Goal: Complete application form: Complete application form

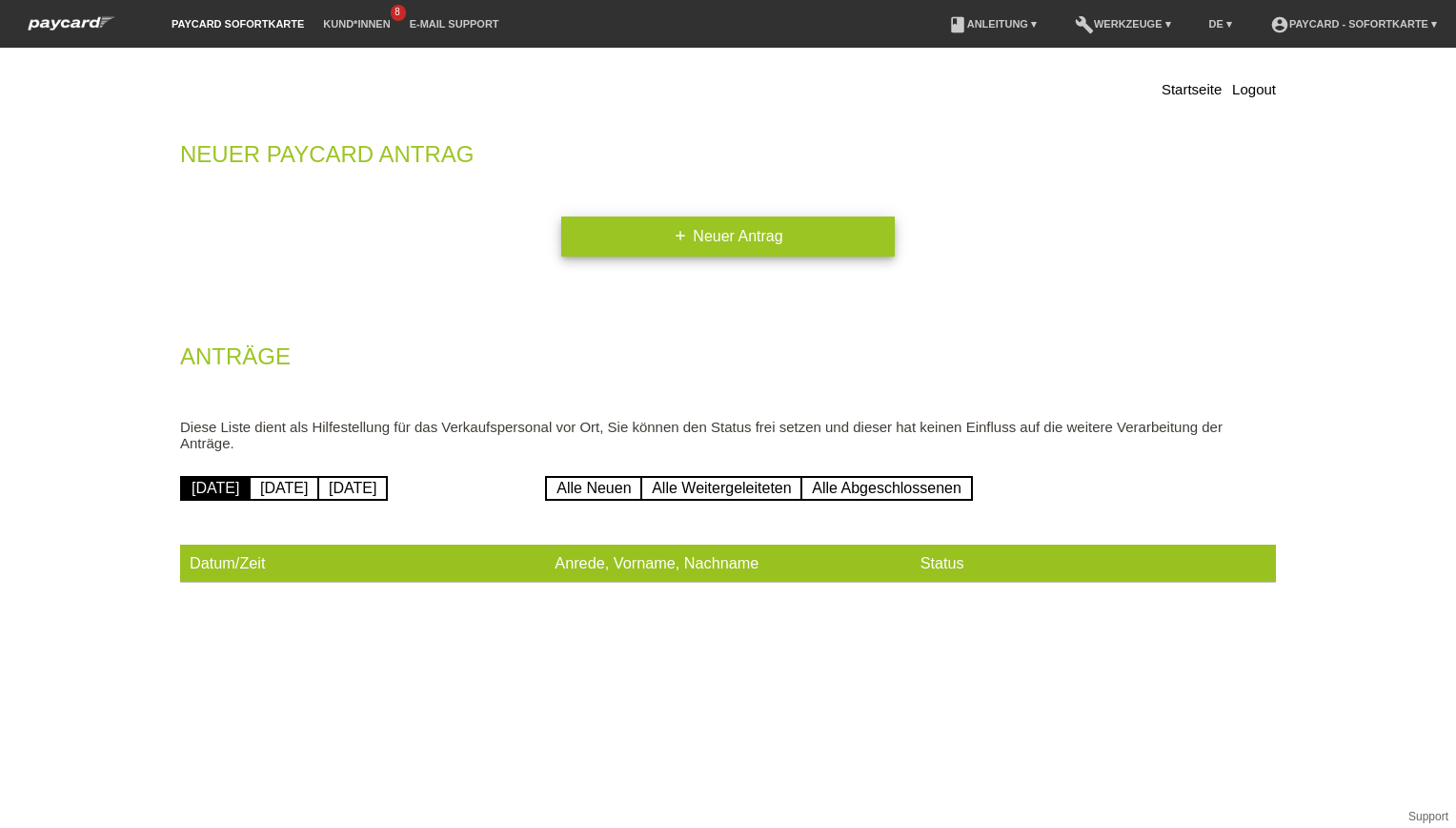
click at [713, 237] on link "add Neuer Antrag" at bounding box center [728, 236] width 334 height 40
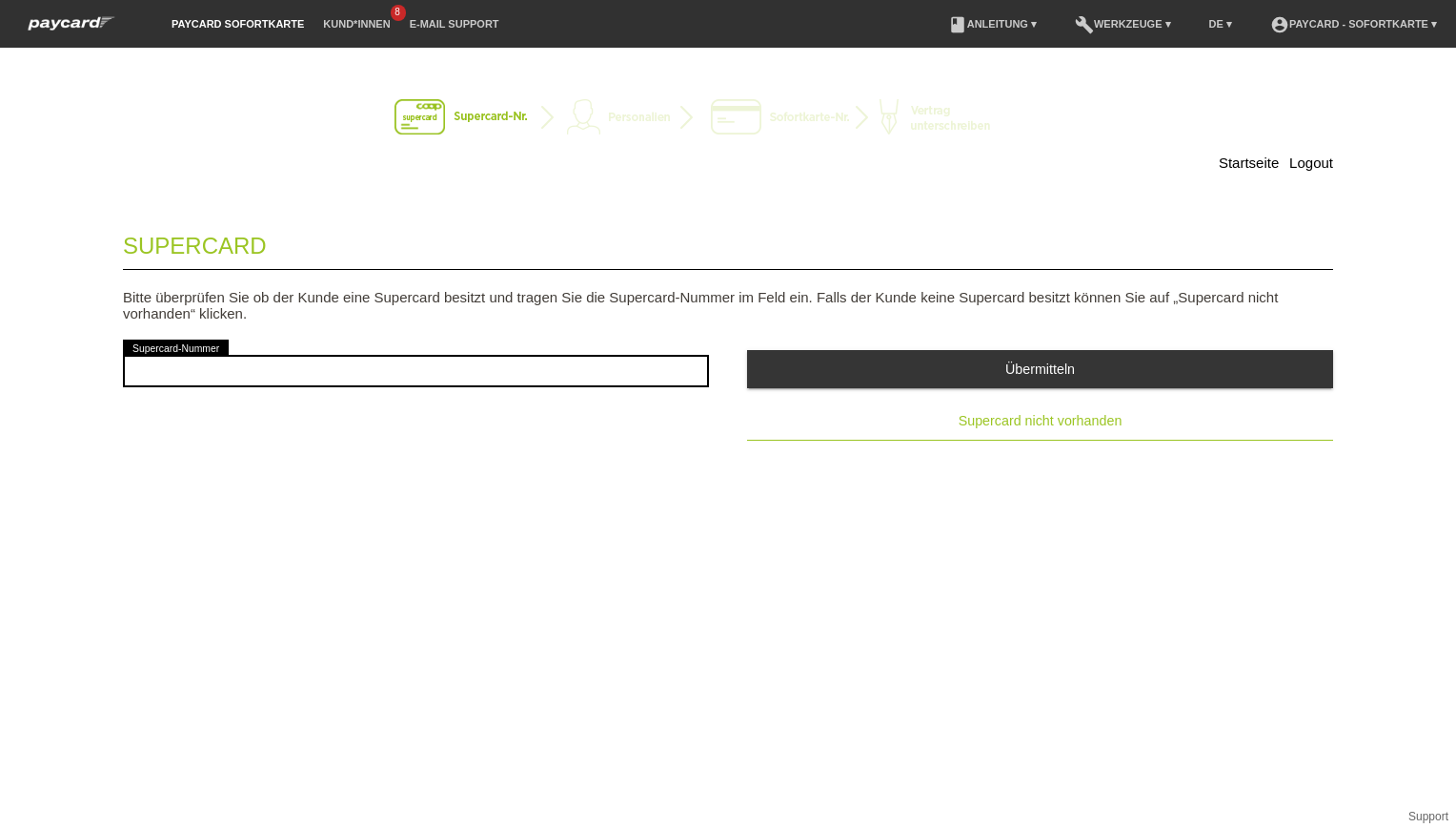
click at [1084, 424] on span "Supercard nicht vorhanden" at bounding box center [1040, 421] width 164 height 16
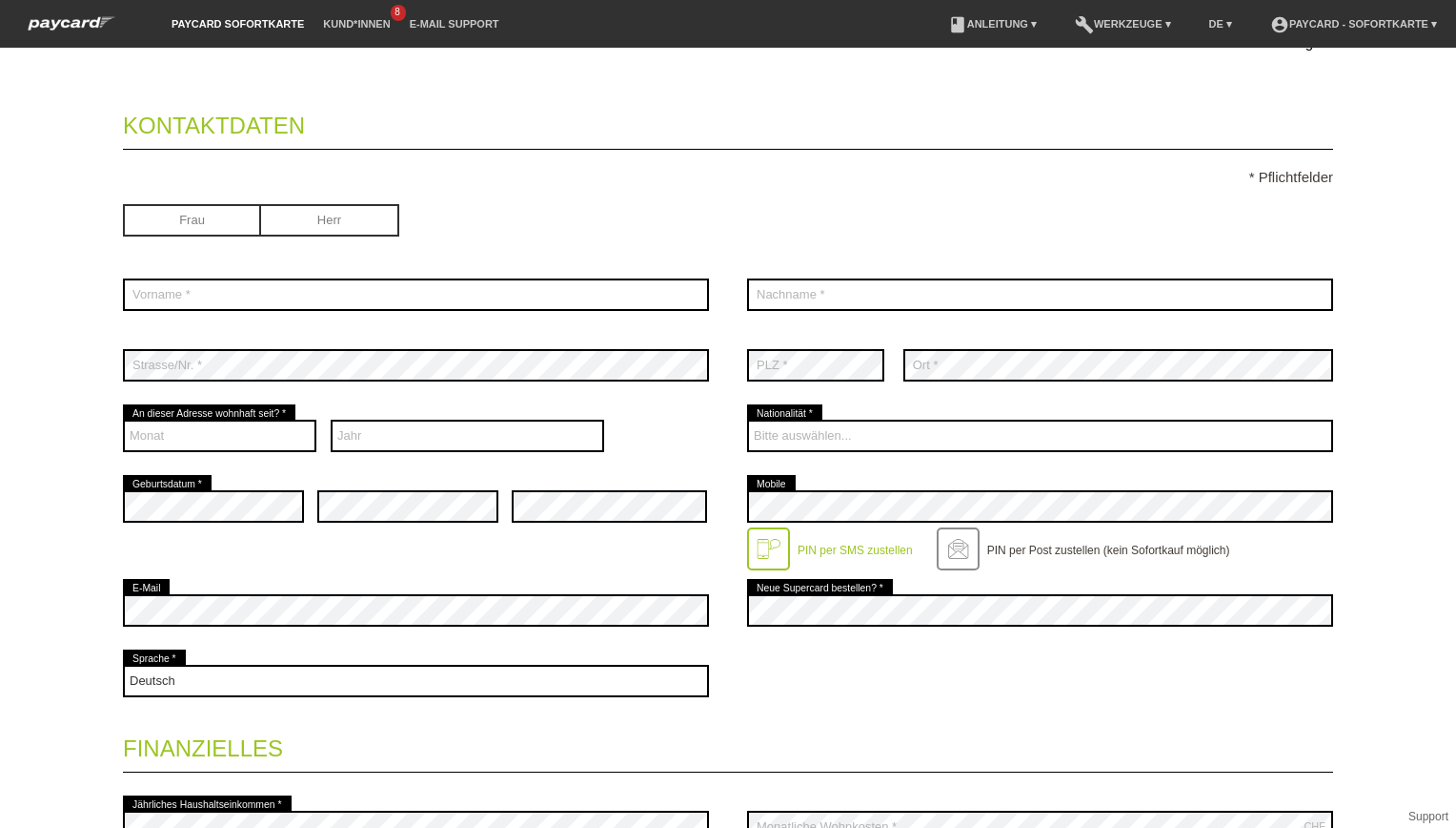
scroll to position [121, 0]
click at [220, 208] on input "radio" at bounding box center [192, 217] width 139 height 28
radio input "true"
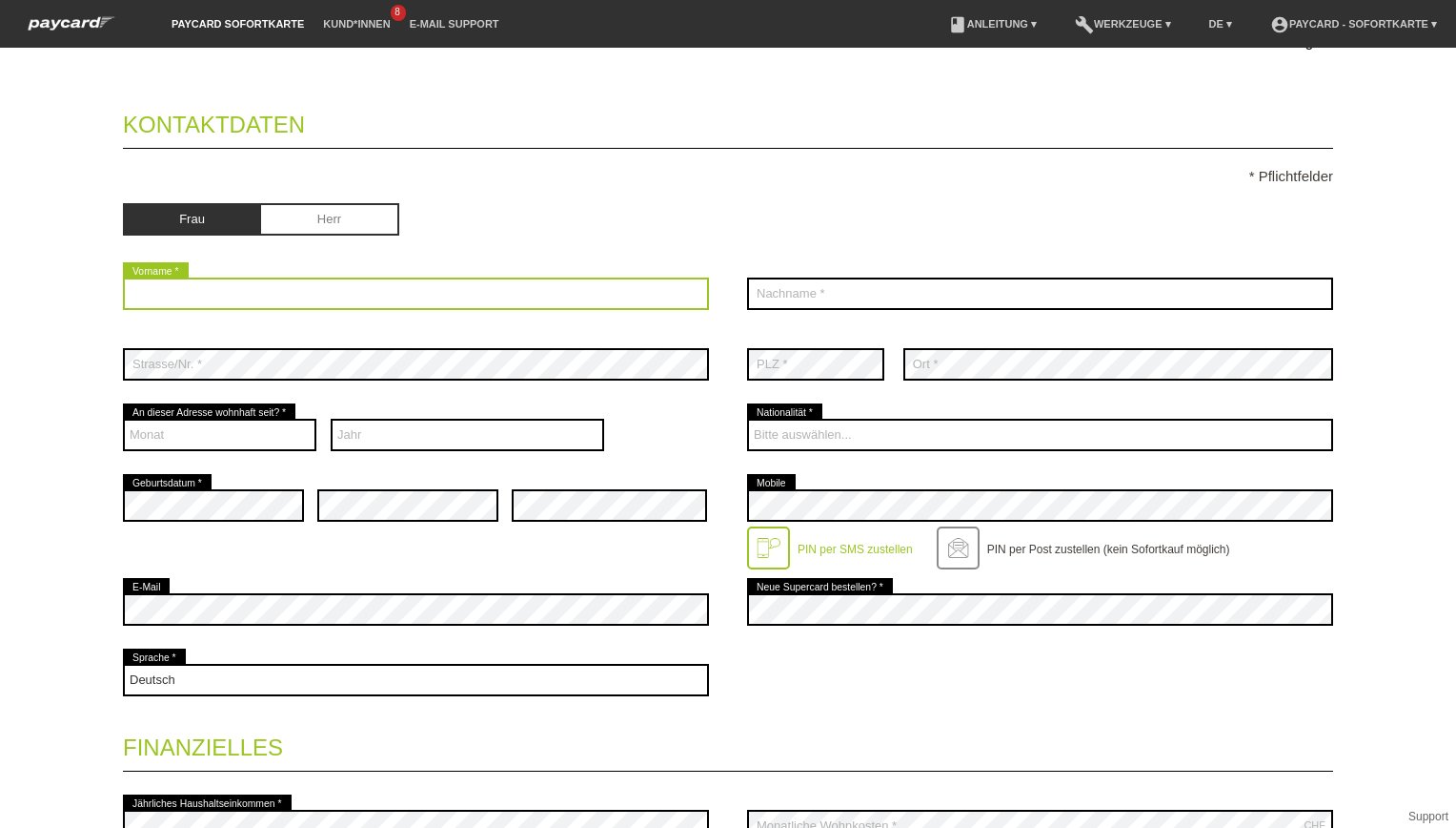
click at [238, 292] on input "text" at bounding box center [416, 293] width 586 height 32
type input "R"
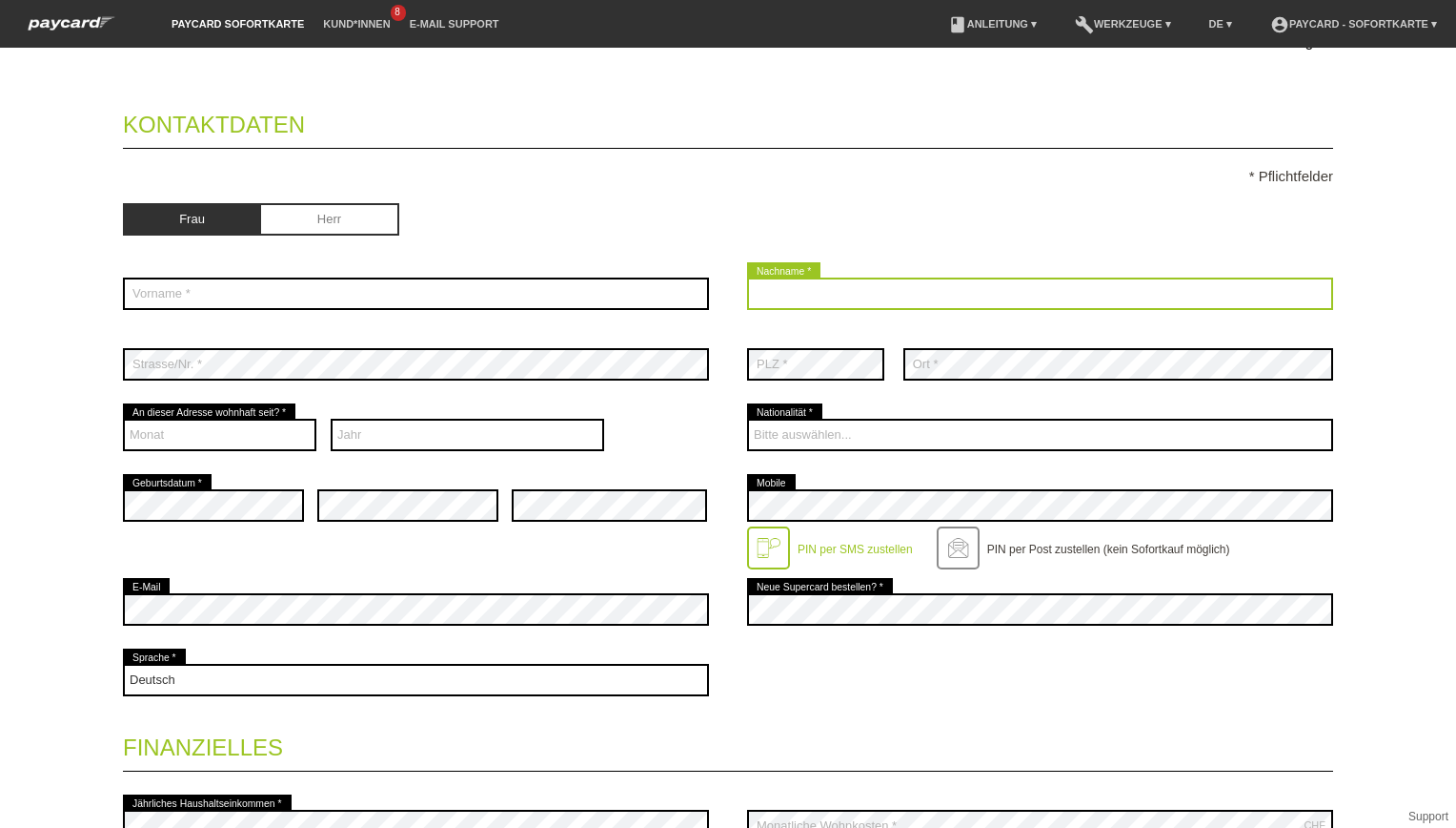
click at [813, 288] on input "text" at bounding box center [1040, 293] width 586 height 32
type input "[PERSON_NAME]"
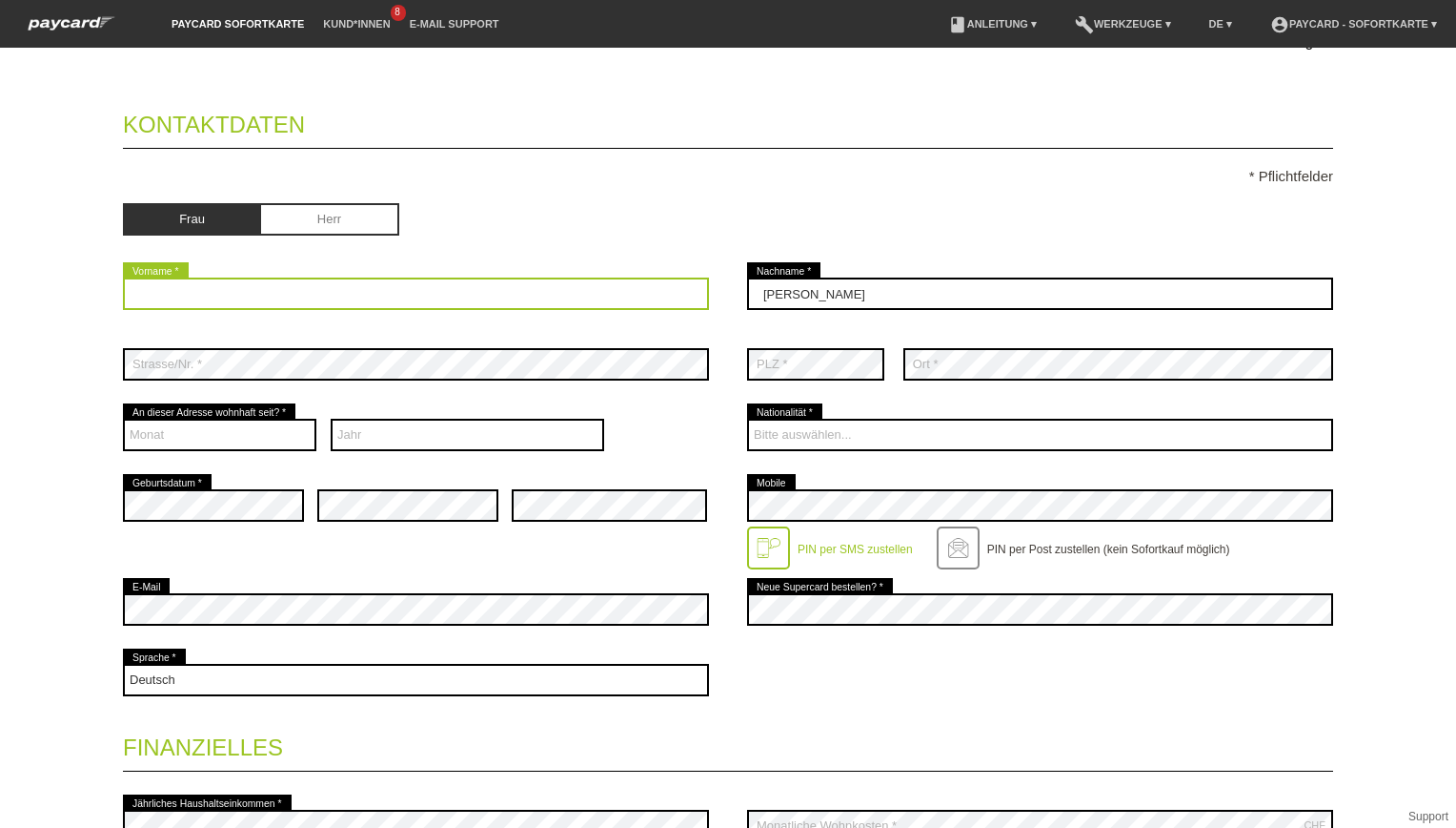
click at [206, 291] on input "text" at bounding box center [416, 293] width 586 height 32
type input "Camelia Elisa"
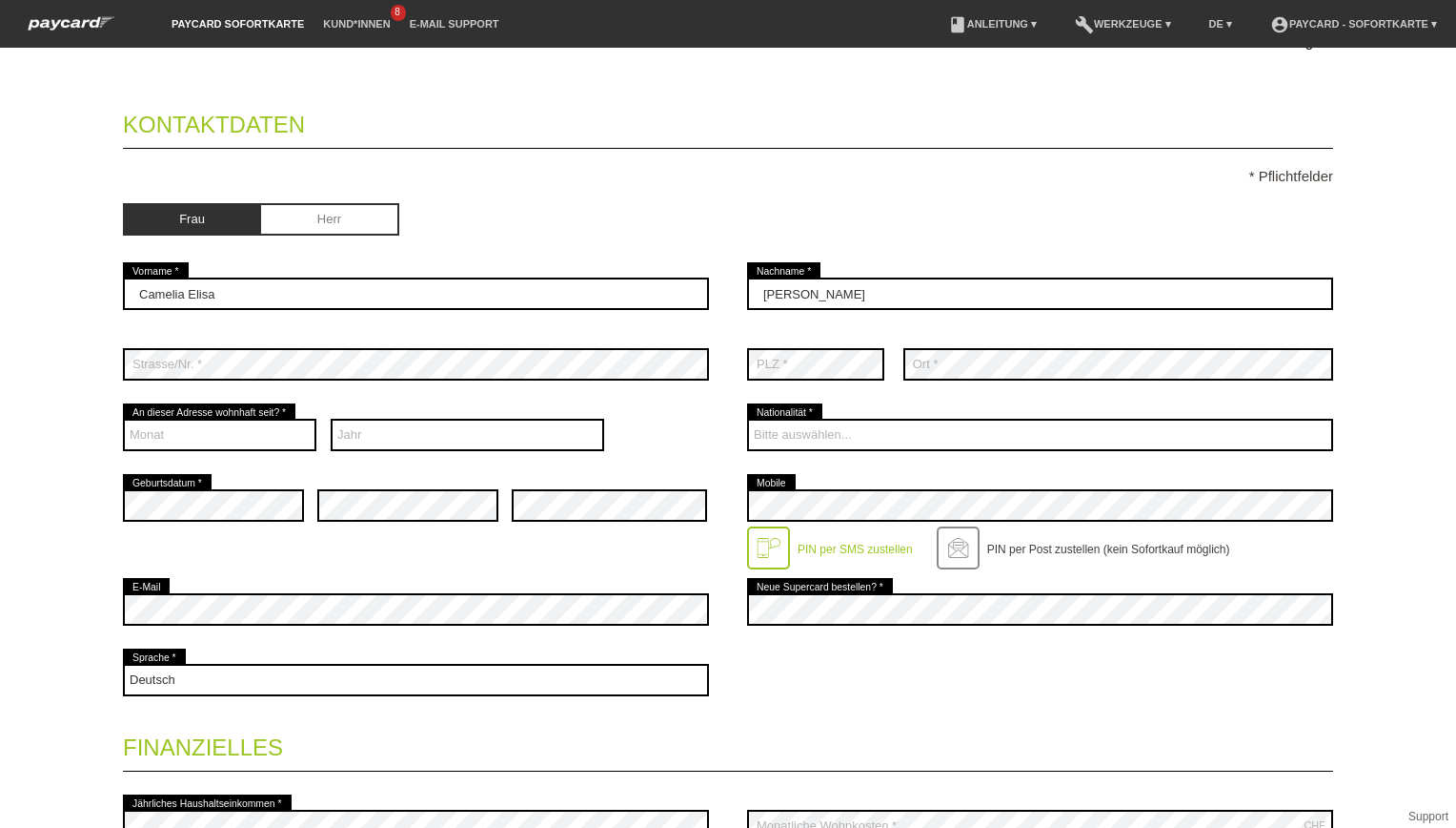
click at [622, 179] on p "* Pflichtfelder" at bounding box center [728, 176] width 1210 height 17
click at [241, 429] on select "Monat 01 02 03 04 05 06 07 08 09 10 11 12" at bounding box center [220, 435] width 193 height 32
click at [948, 672] on div "Deutsch Français Italiano English error Sprache *" at bounding box center [728, 680] width 1210 height 70
click at [218, 420] on select "Monat 01 02 03 04 05 06 07 08 09 10 11 12" at bounding box center [220, 435] width 193 height 32
select select "04"
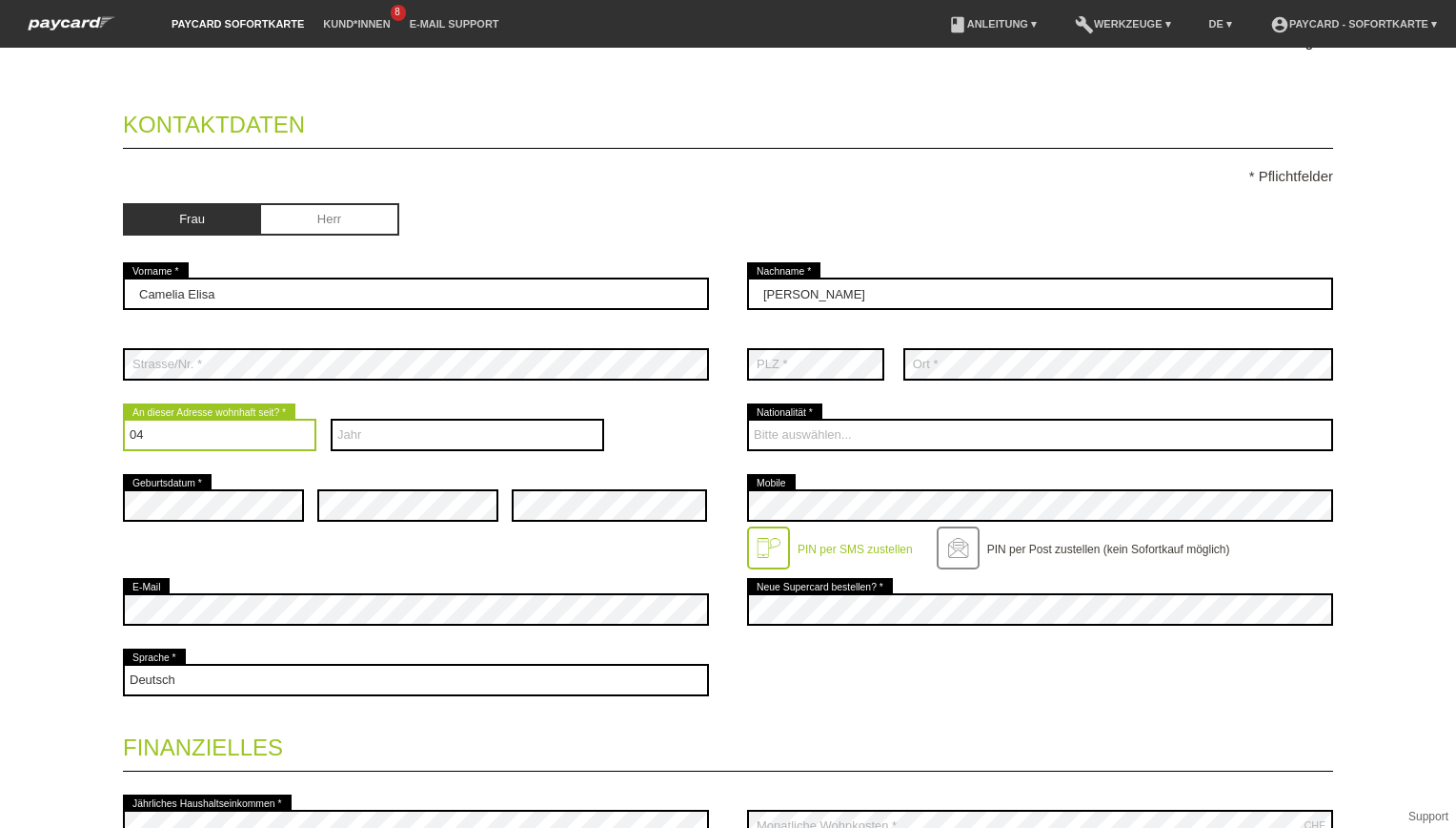
click at [123, 419] on select "Monat 01 02 03 04 05 06 07 08 09 10 11 12" at bounding box center [220, 435] width 193 height 32
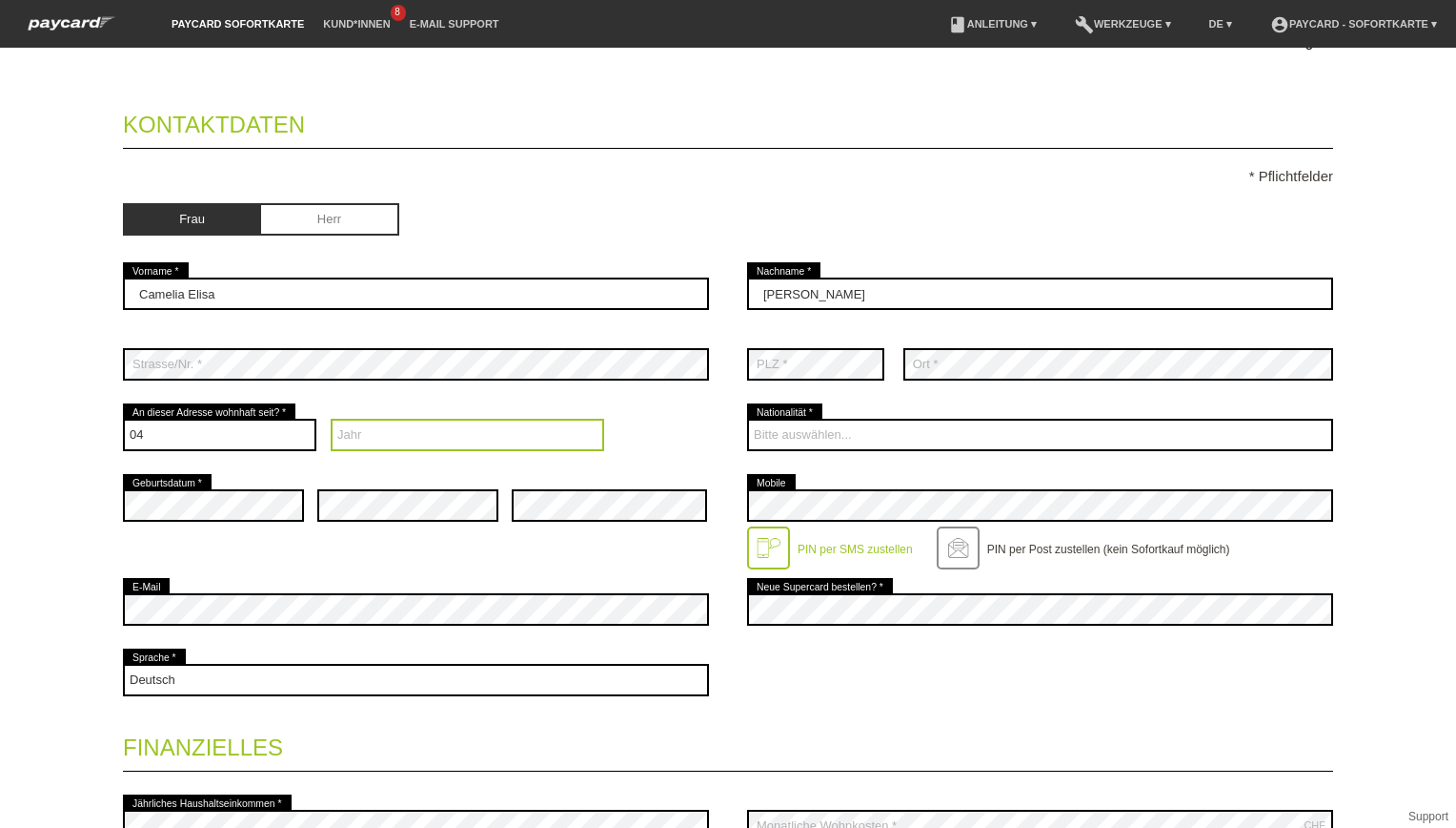
click at [454, 438] on select "Jahr 2025 2024 2023 2022 2021 2020 2019 2018 2017 2016" at bounding box center [467, 435] width 274 height 32
select select "2025"
click at [331, 419] on select "Jahr 2025 2024 2023 2022 2021 2020 2019 2018 2017 2016" at bounding box center [467, 435] width 274 height 32
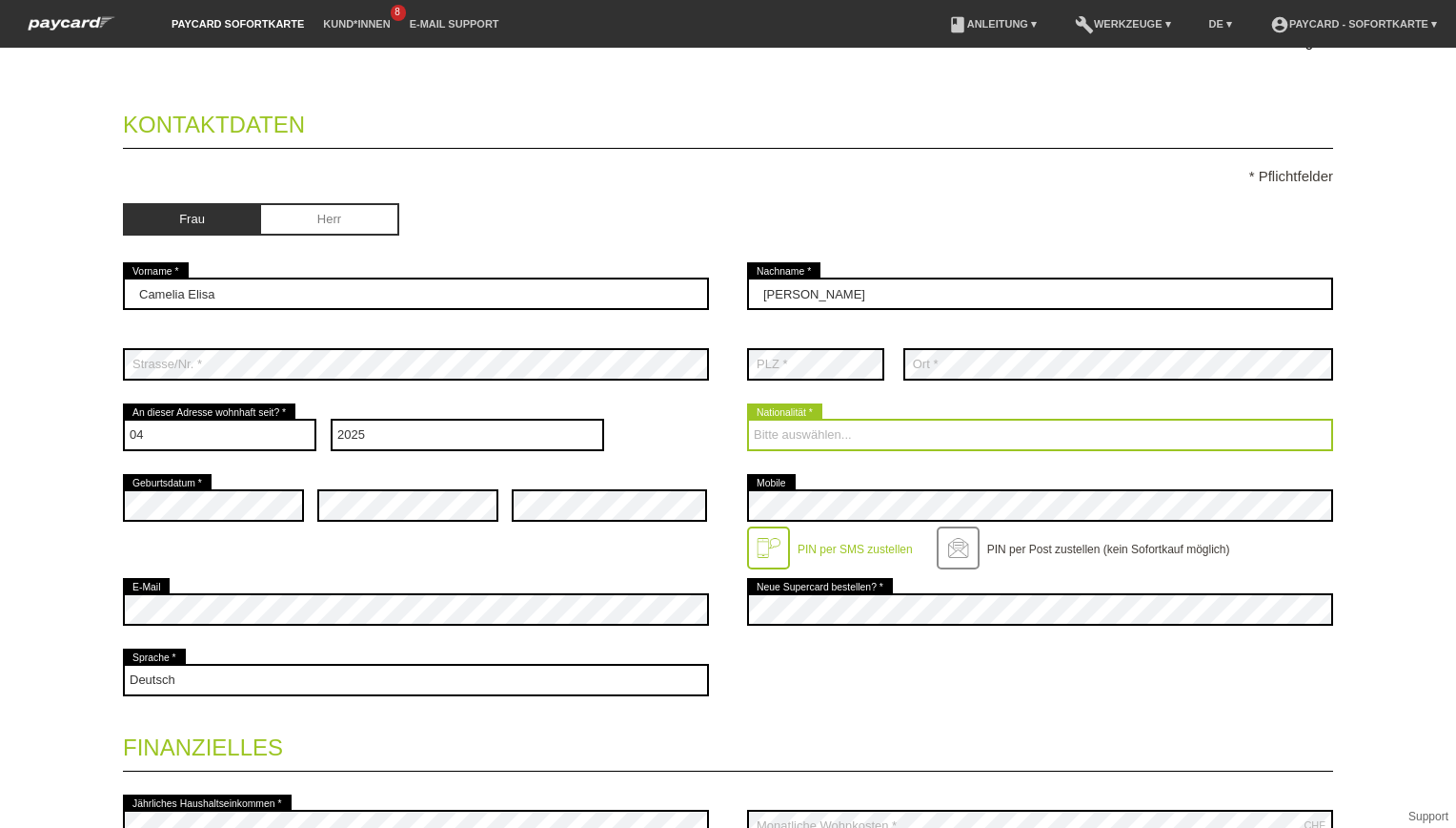
click at [805, 425] on select "Bitte auswählen... [GEOGRAPHIC_DATA] [GEOGRAPHIC_DATA] [GEOGRAPHIC_DATA] [GEOGR…" at bounding box center [1040, 435] width 586 height 32
select select "RO"
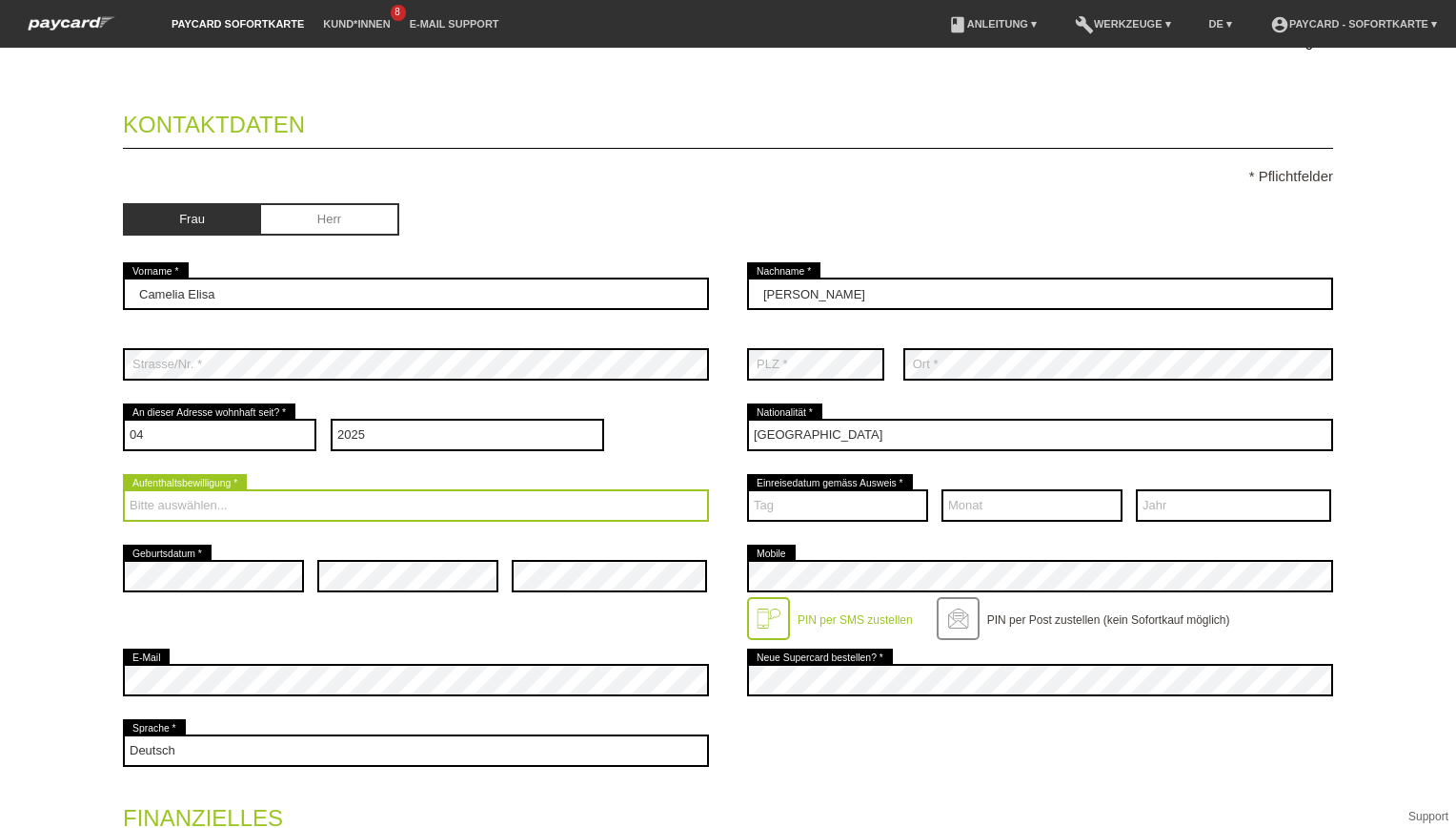
click at [206, 499] on select "Bitte auswählen... C B B - Flüchtlingsstatus Andere" at bounding box center [416, 505] width 586 height 32
select select "B"
click at [123, 489] on select "Bitte auswählen... C B B - Flüchtlingsstatus Andere" at bounding box center [416, 505] width 586 height 32
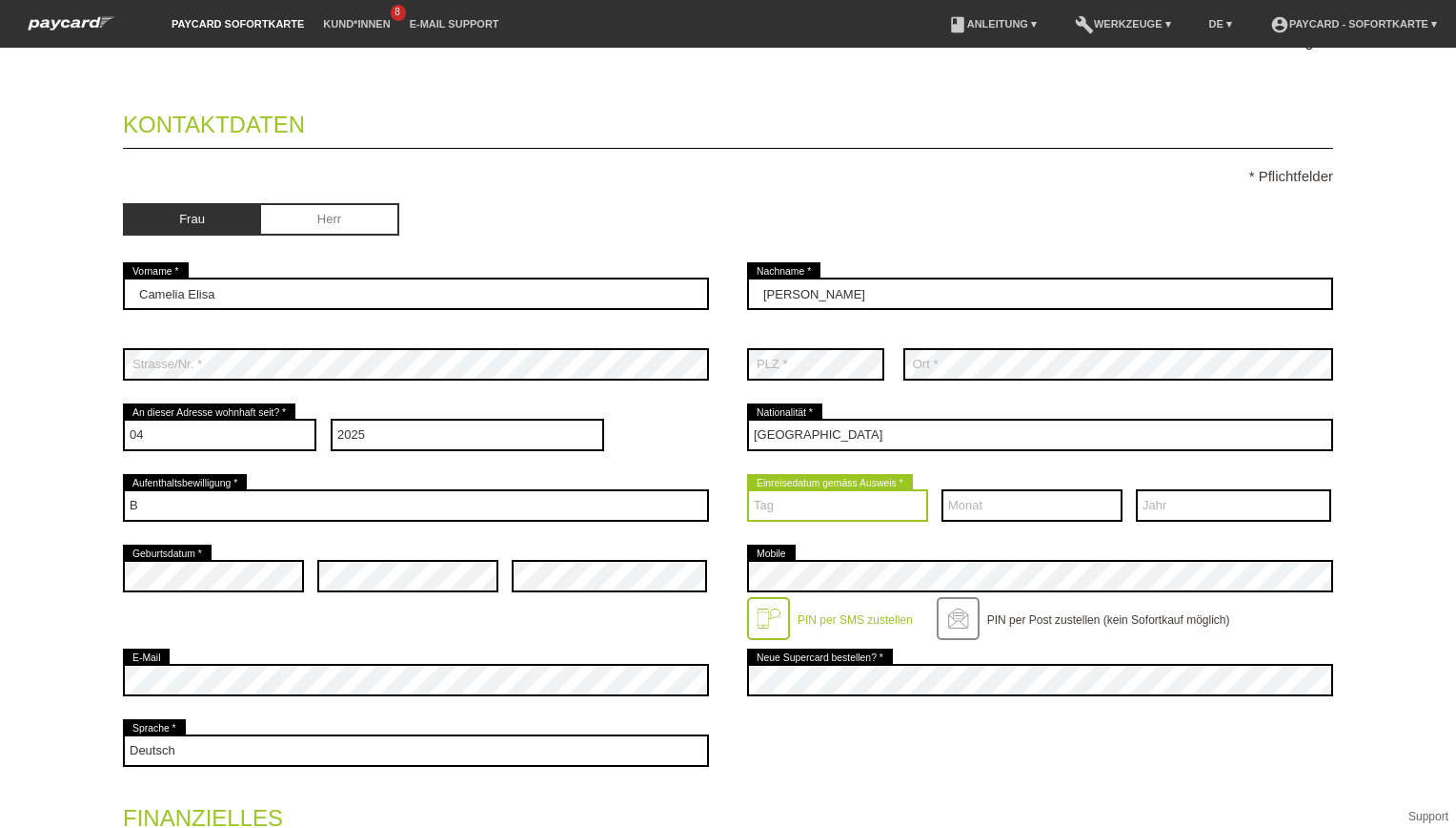
click at [885, 507] on select "Tag 01 02 03 04 05 06 07 08 09 10 11 12 13 14 15 16 17" at bounding box center [838, 505] width 182 height 32
click at [983, 477] on div "Monat 01 02 03 04 05 06 07 08 09 10 11 12 error" at bounding box center [1032, 505] width 182 height 70
click at [815, 503] on select "Tag 01 02 03 04 05 06 07 08 09 10 11 12 13 14 15 16 17" at bounding box center [838, 505] width 182 height 32
click at [1164, 164] on fieldset "Kontaktdaten * Pflichtfelder [PERSON_NAME] error Vorname * error" at bounding box center [728, 667] width 1210 height 1148
